Goal: Check status: Check status

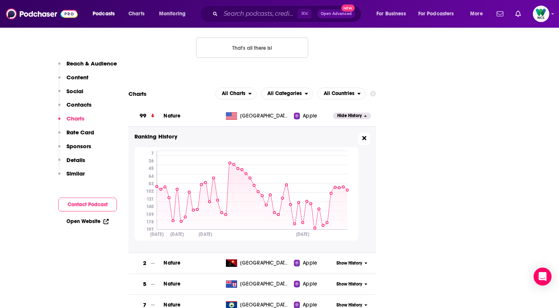
click at [364, 136] on icon at bounding box center [364, 138] width 4 height 4
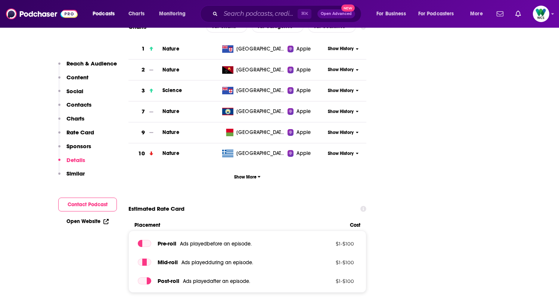
scroll to position [866, 0]
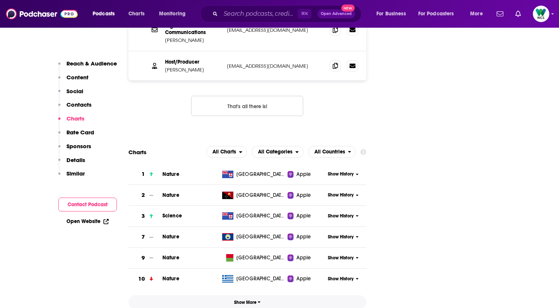
click at [241, 299] on span "Show More" at bounding box center [247, 301] width 27 height 5
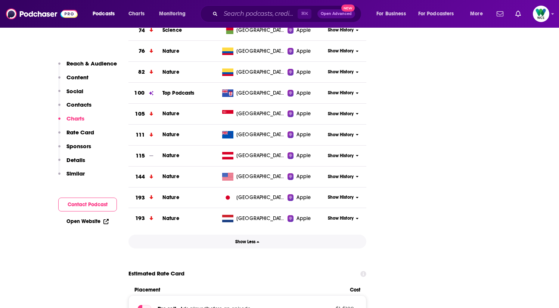
scroll to position [1305, 0]
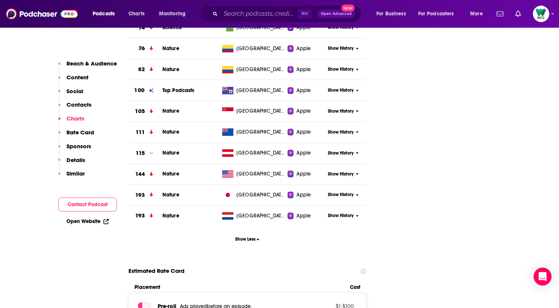
click at [344, 171] on span "Show History" at bounding box center [341, 174] width 26 height 6
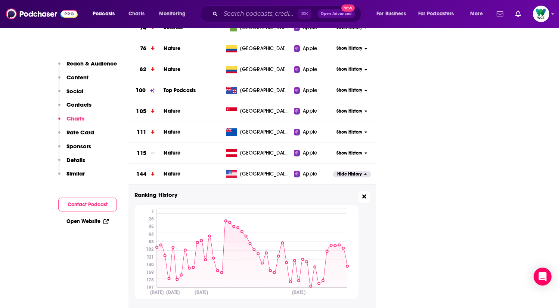
click at [364, 193] on icon at bounding box center [364, 196] width 4 height 6
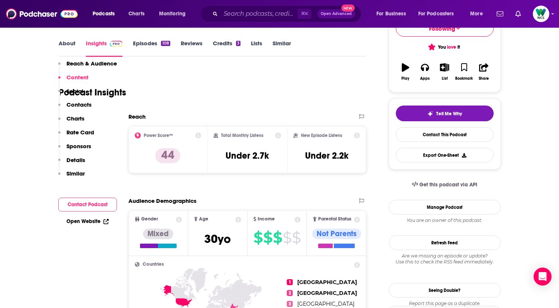
scroll to position [80, 0]
